Goal: Task Accomplishment & Management: Use online tool/utility

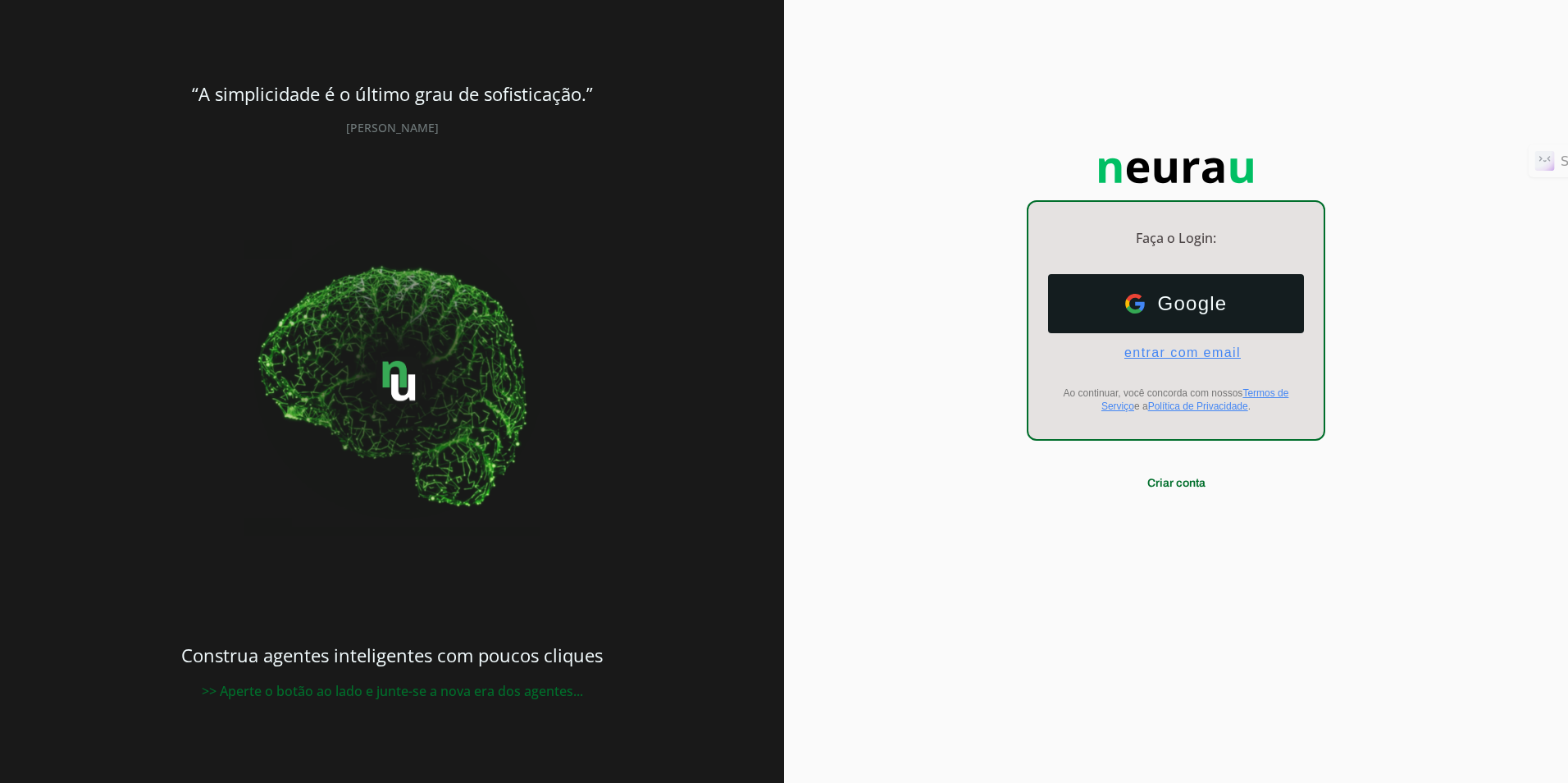
click at [992, 356] on span "entrar com email" at bounding box center [1176, 352] width 129 height 15
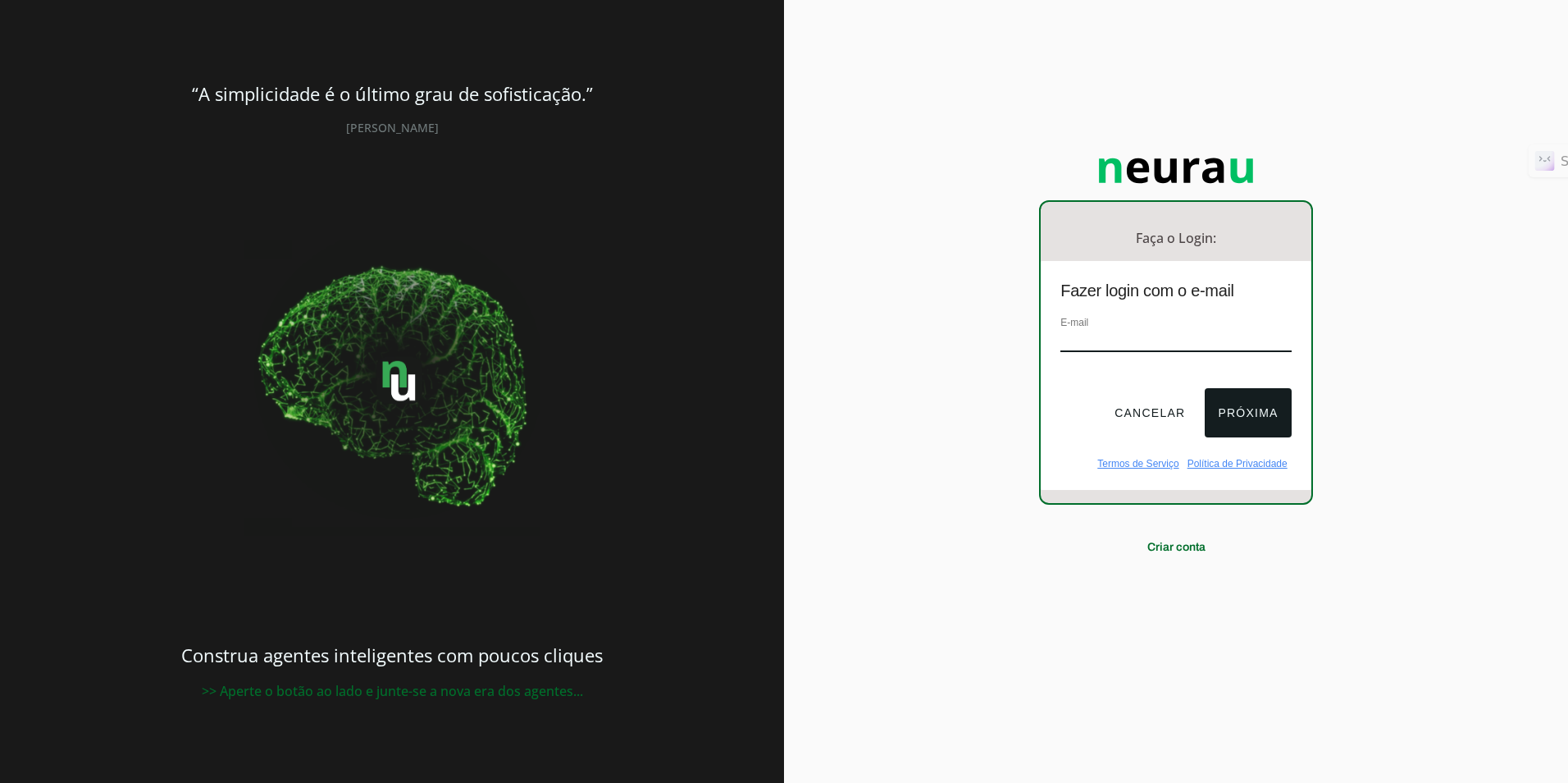
click at [992, 341] on input "email" at bounding box center [1175, 340] width 230 height 23
type input "[EMAIL_ADDRESS][DOMAIN_NAME]"
click at [992, 425] on button "Próxima" at bounding box center [1249, 413] width 86 height 49
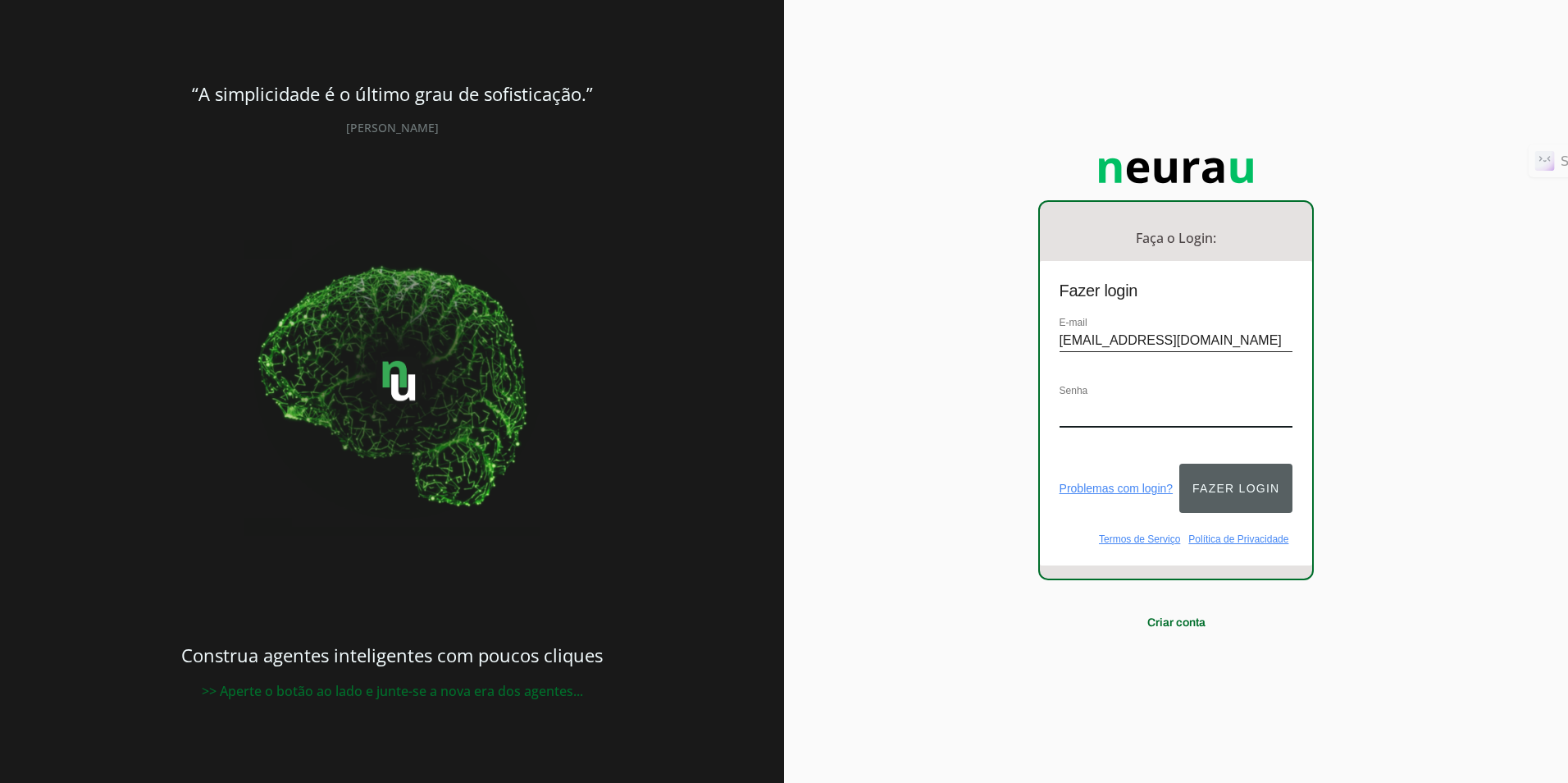
click at [992, 474] on button "Fazer login" at bounding box center [1237, 488] width 114 height 49
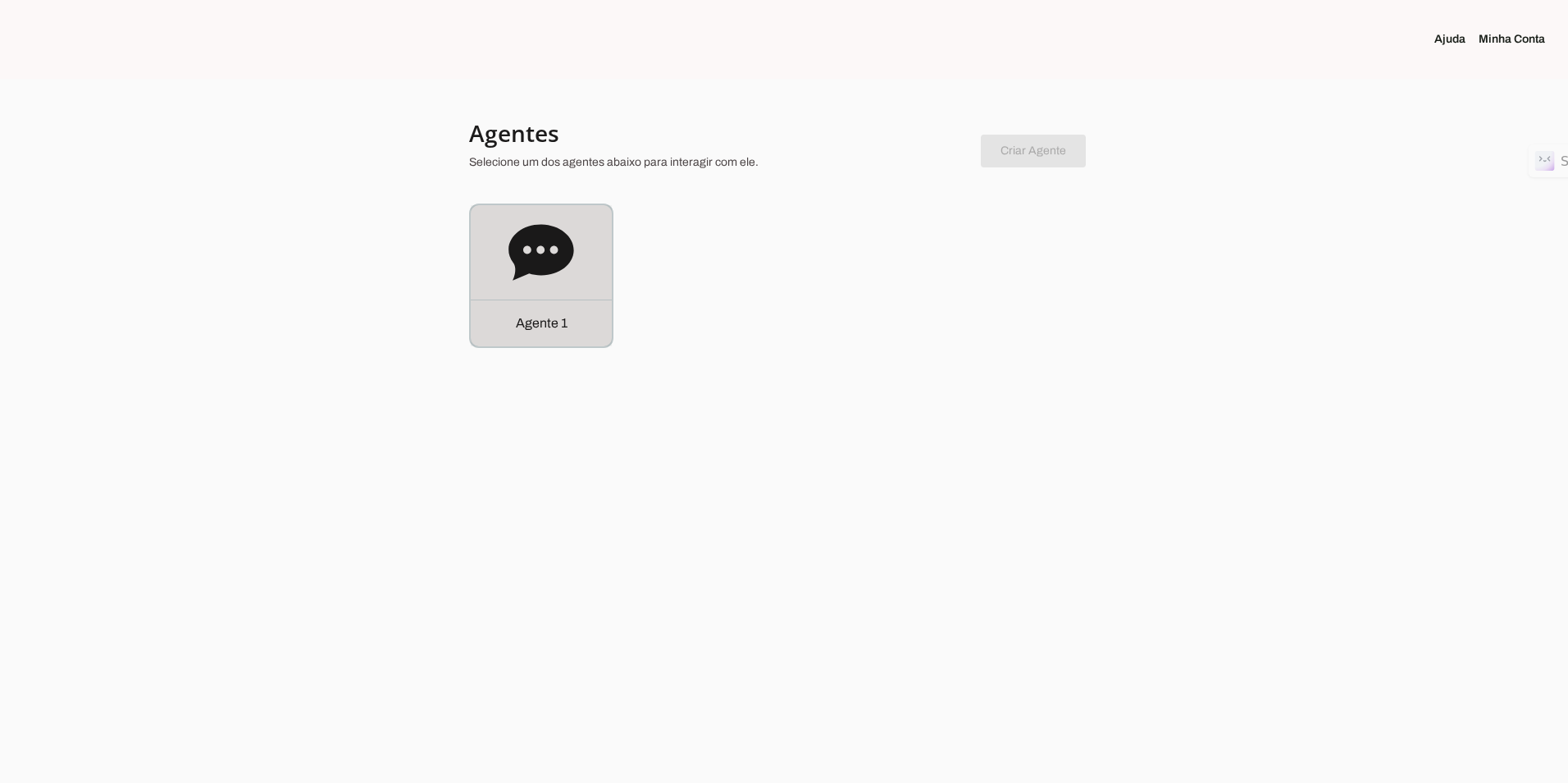
click at [548, 226] on icon at bounding box center [541, 252] width 65 height 56
